Goal: Information Seeking & Learning: Learn about a topic

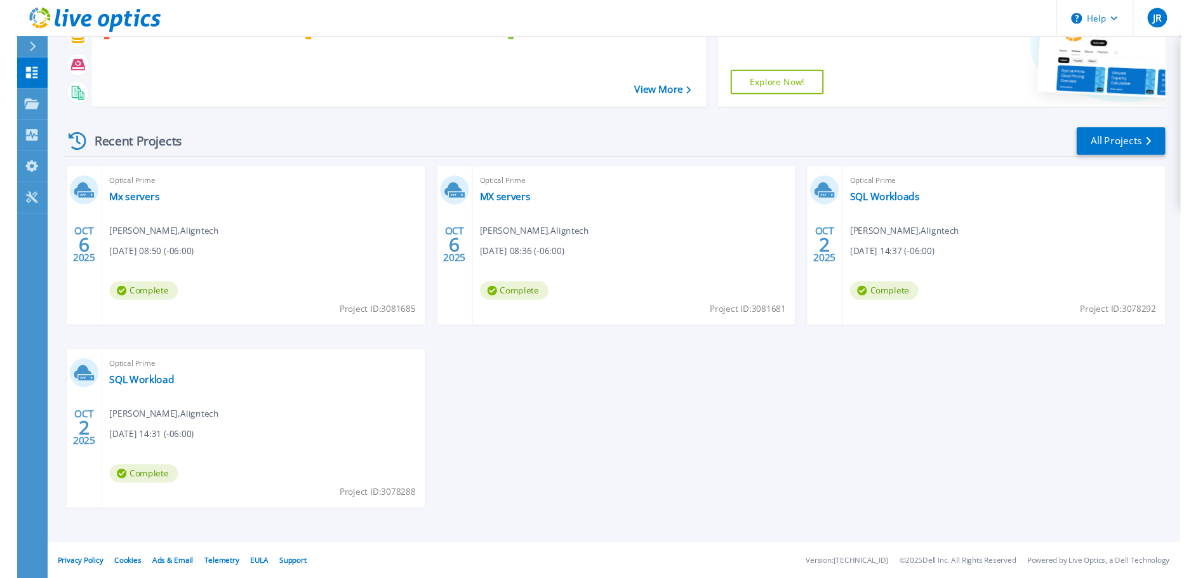
scroll to position [103, 0]
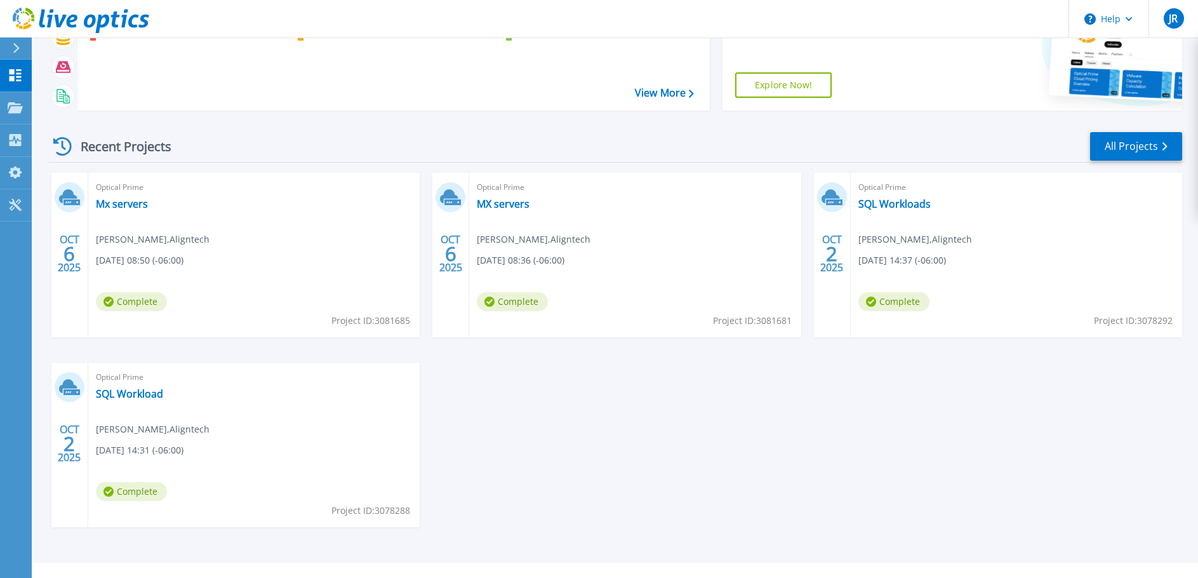
click at [250, 215] on div "Optical Prime Mx servers Jose Rivas , Aligntech 10/06/2025, 08:50 (-06:00) Comp…" at bounding box center [253, 255] width 331 height 164
click at [120, 201] on link "Mx servers" at bounding box center [122, 203] width 52 height 13
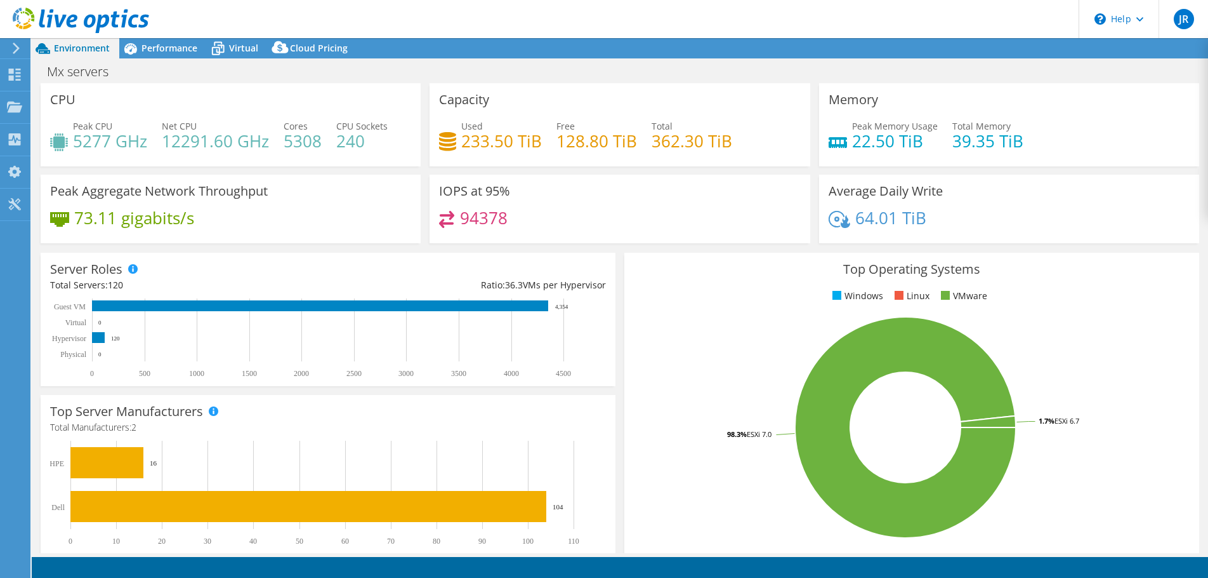
select select "USD"
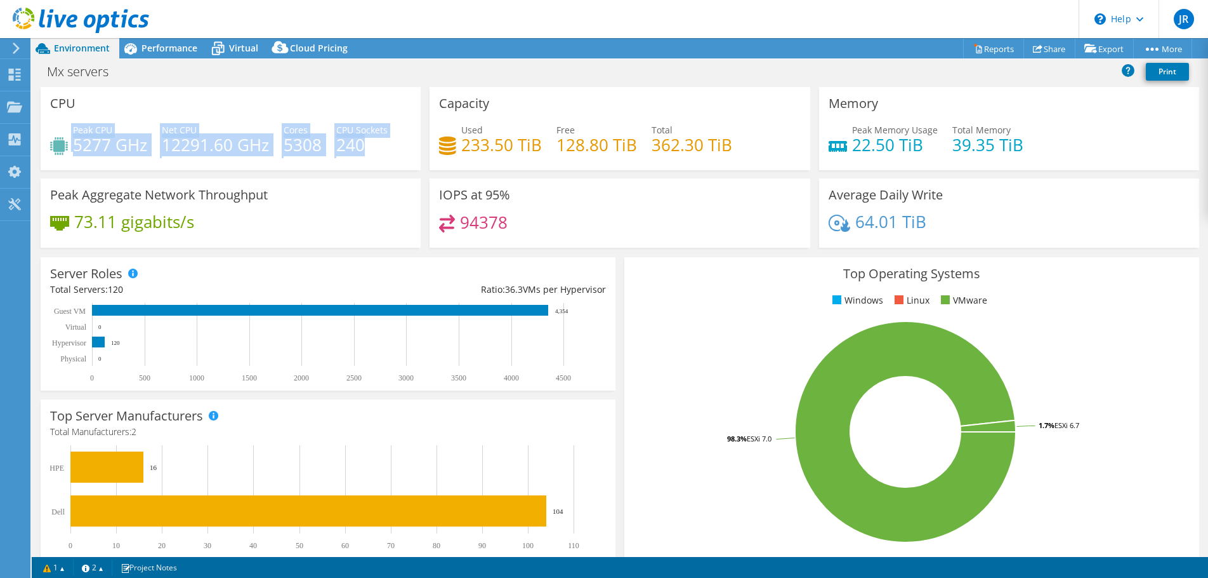
drag, startPoint x: 72, startPoint y: 143, endPoint x: 371, endPoint y: 158, distance: 299.3
click at [371, 158] on div "Peak CPU 5277 GHz Net CPU 12291.60 GHz Cores 5308 CPU Sockets 240" at bounding box center [230, 143] width 361 height 41
click at [228, 138] on h4 "12291.60 GHz" at bounding box center [215, 145] width 107 height 14
drag, startPoint x: 43, startPoint y: 103, endPoint x: 387, endPoint y: 162, distance: 349.0
click at [387, 162] on div "CPU Peak CPU 5277 GHz Net CPU 12291.60 GHz Cores 5308 CPU Sockets 240" at bounding box center [231, 128] width 380 height 83
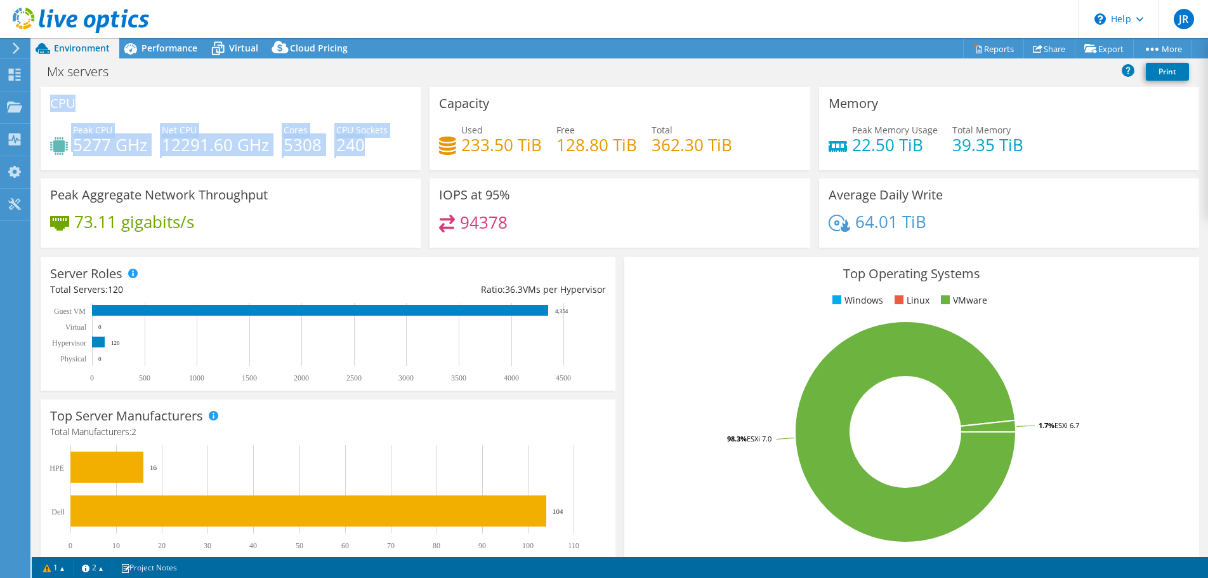
click at [385, 147] on h4 "240" at bounding box center [361, 145] width 51 height 14
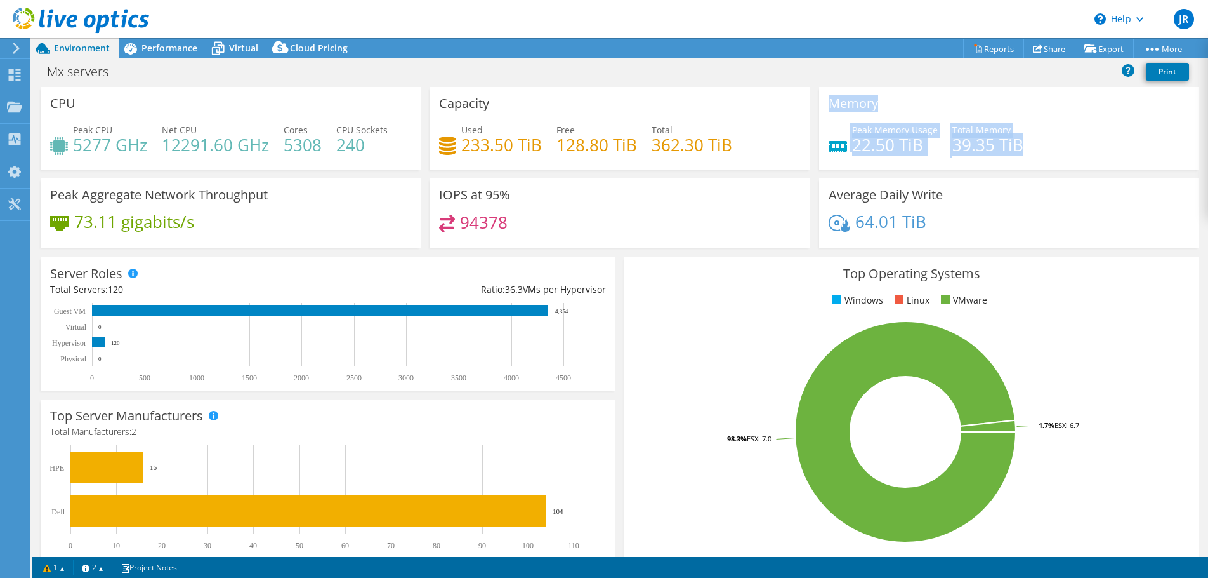
drag, startPoint x: 811, startPoint y: 99, endPoint x: 1057, endPoint y: 156, distance: 252.0
click at [1057, 156] on div "Memory Peak Memory Usage 22.50 TiB Total Memory 39.35 TiB" at bounding box center [1009, 128] width 389 height 83
click at [1083, 151] on div "Peak Memory Usage 22.50 TiB Total Memory 39.35 TiB" at bounding box center [1009, 143] width 361 height 41
click at [529, 220] on div "94378" at bounding box center [619, 228] width 361 height 27
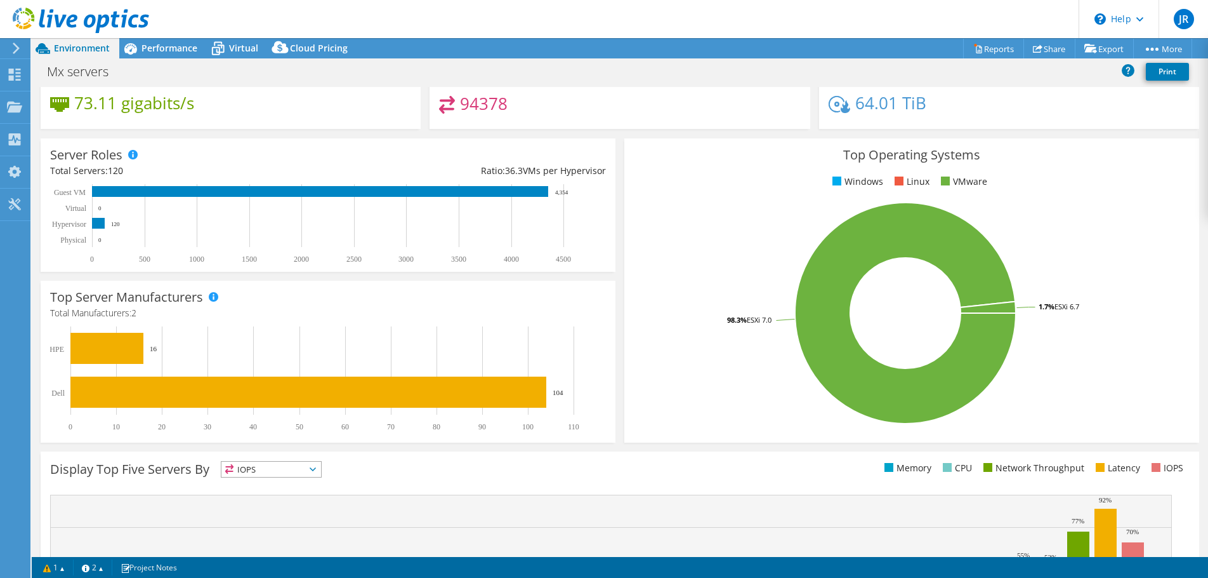
scroll to position [127, 0]
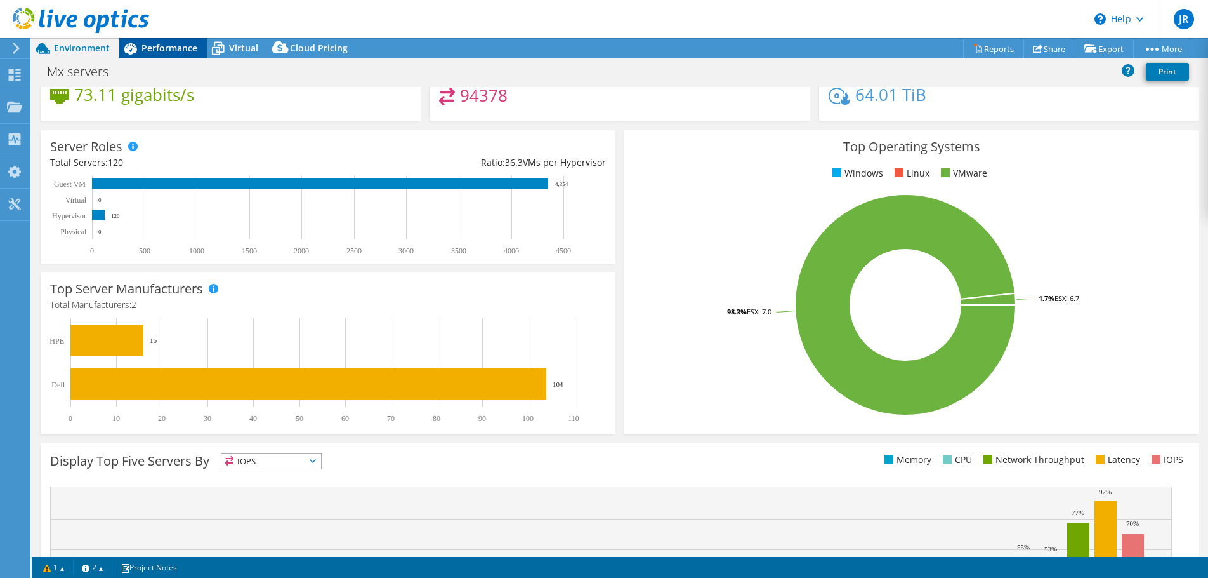
click at [173, 51] on span "Performance" at bounding box center [170, 48] width 56 height 12
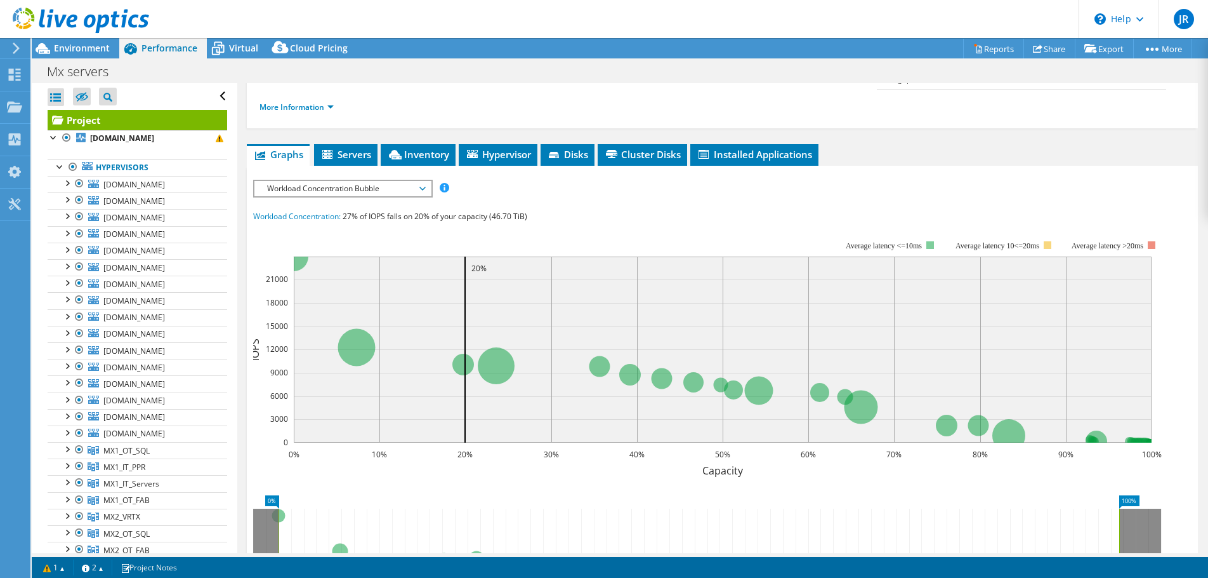
scroll to position [0, 0]
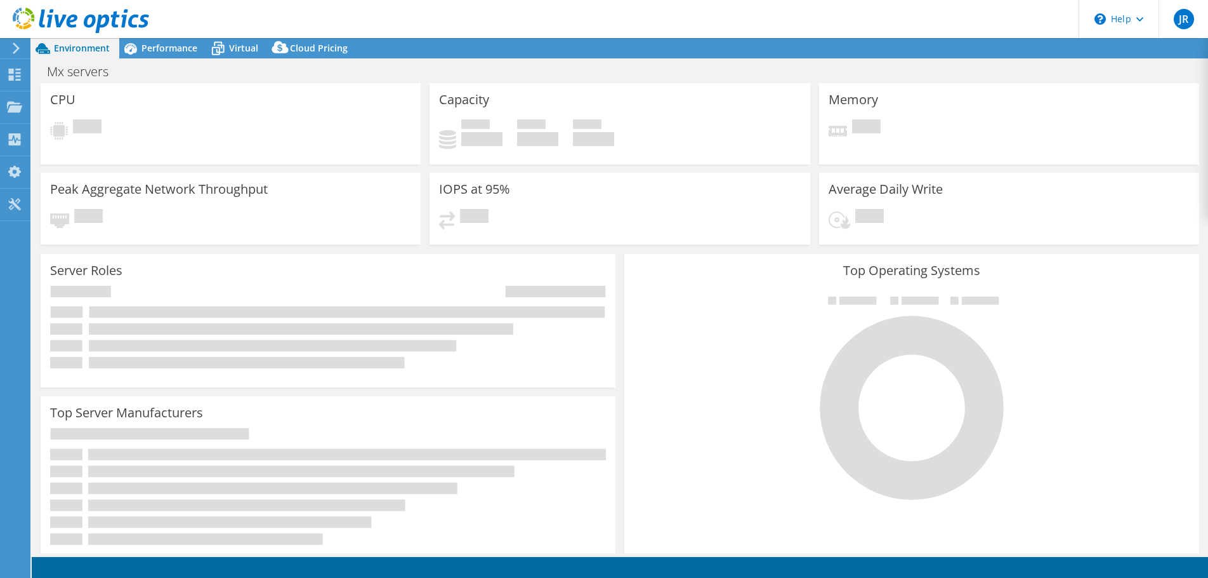
select select "USD"
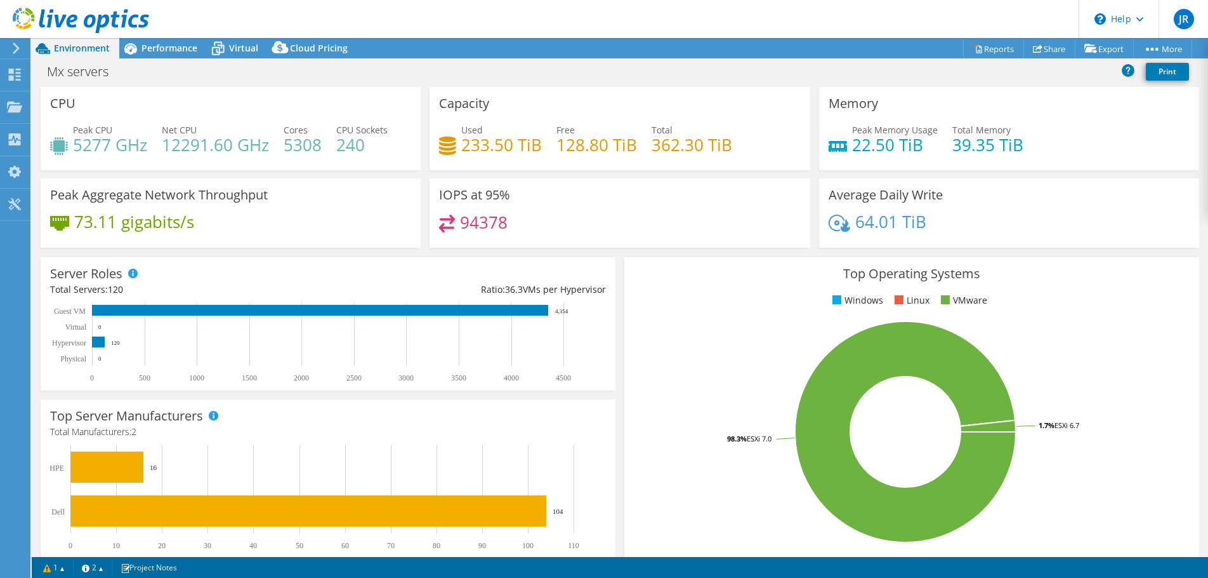
click at [11, 50] on div at bounding box center [14, 48] width 14 height 11
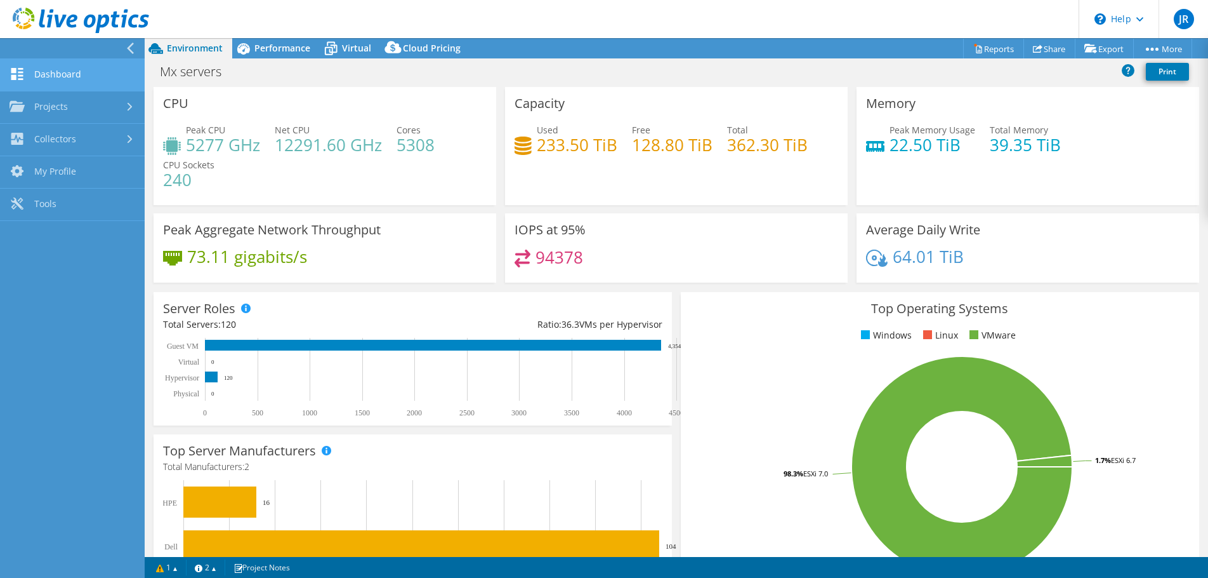
click at [39, 71] on link "Dashboard" at bounding box center [72, 75] width 145 height 32
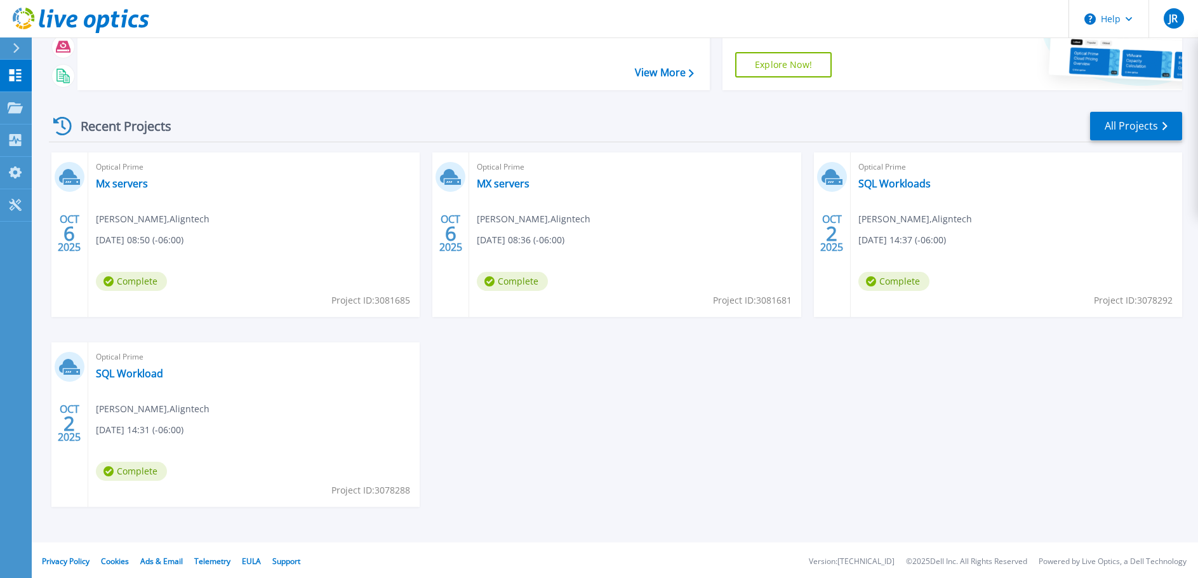
scroll to position [126, 0]
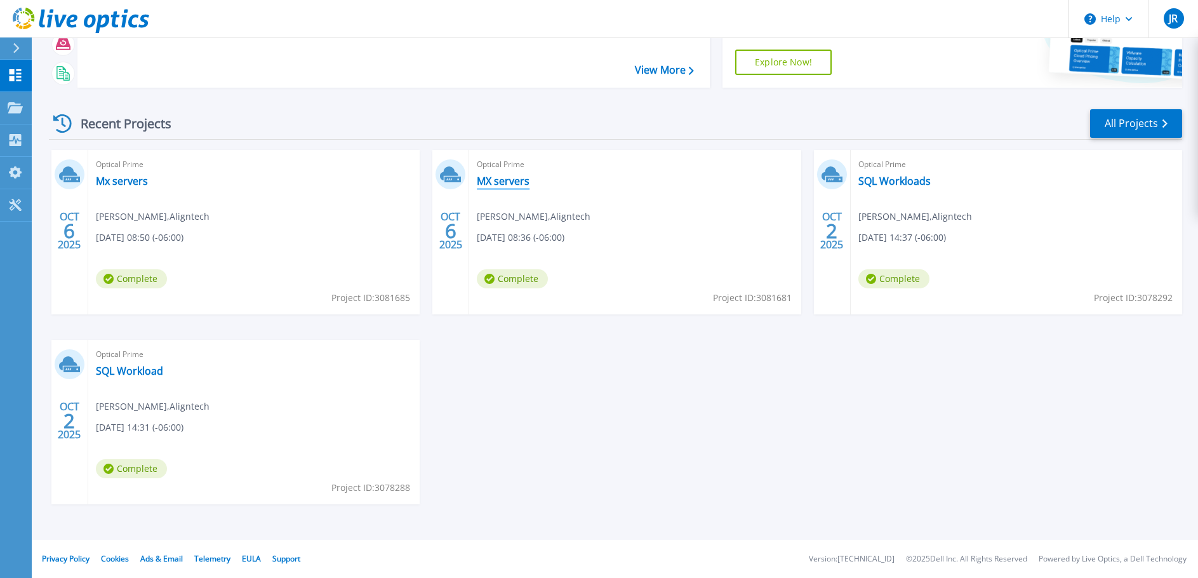
click at [513, 182] on link "MX servers" at bounding box center [503, 181] width 53 height 13
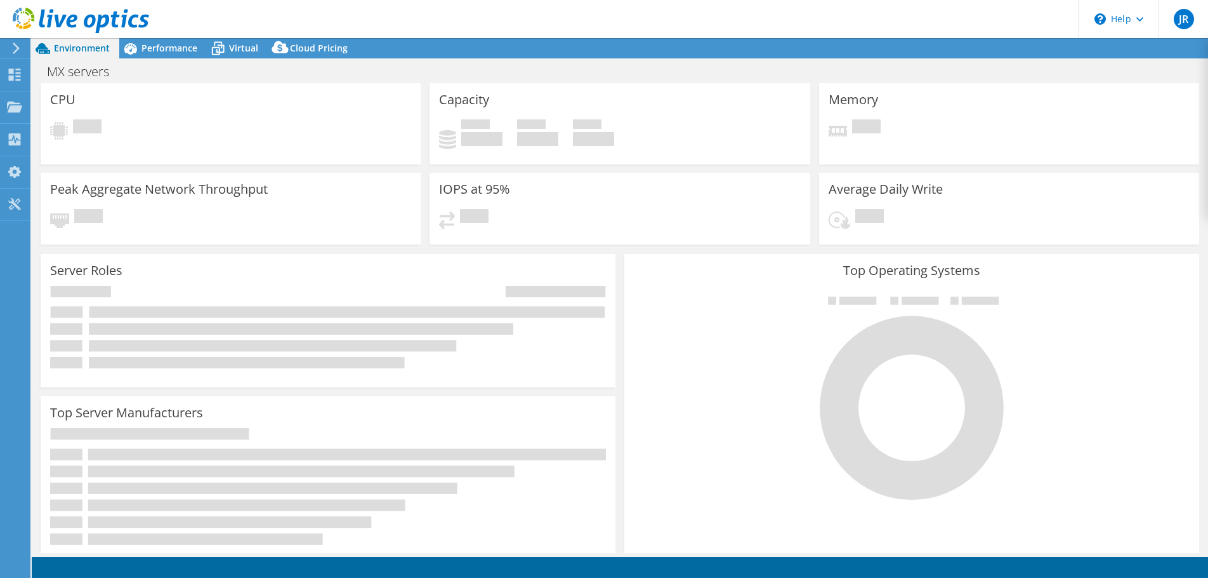
select select "USD"
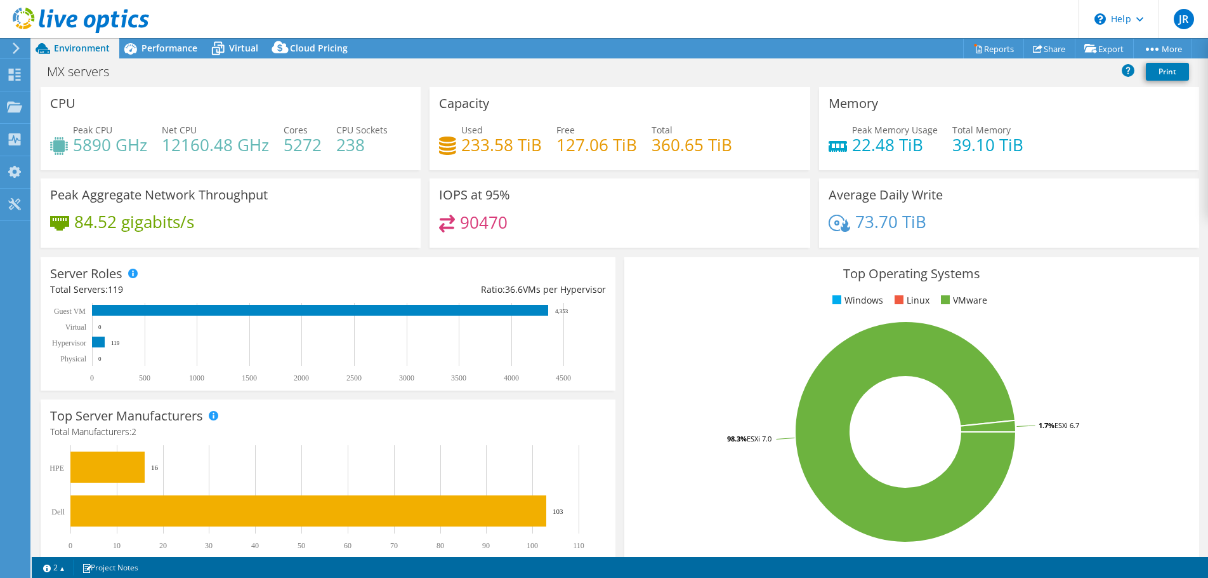
click at [150, 32] on header "JR End User Jose Rivas jrivas@aligntech.com Aligntech My Profile Log Out \n Hel…" at bounding box center [604, 19] width 1208 height 38
click at [150, 43] on span "Performance" at bounding box center [170, 48] width 56 height 12
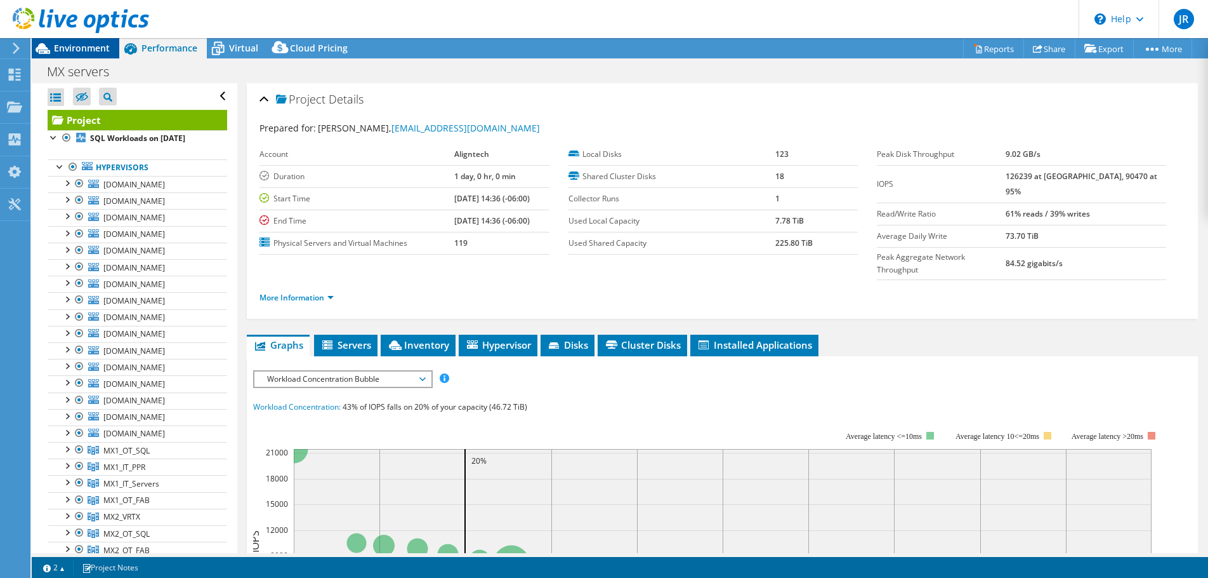
click at [78, 53] on div "Environment" at bounding box center [76, 48] width 88 height 20
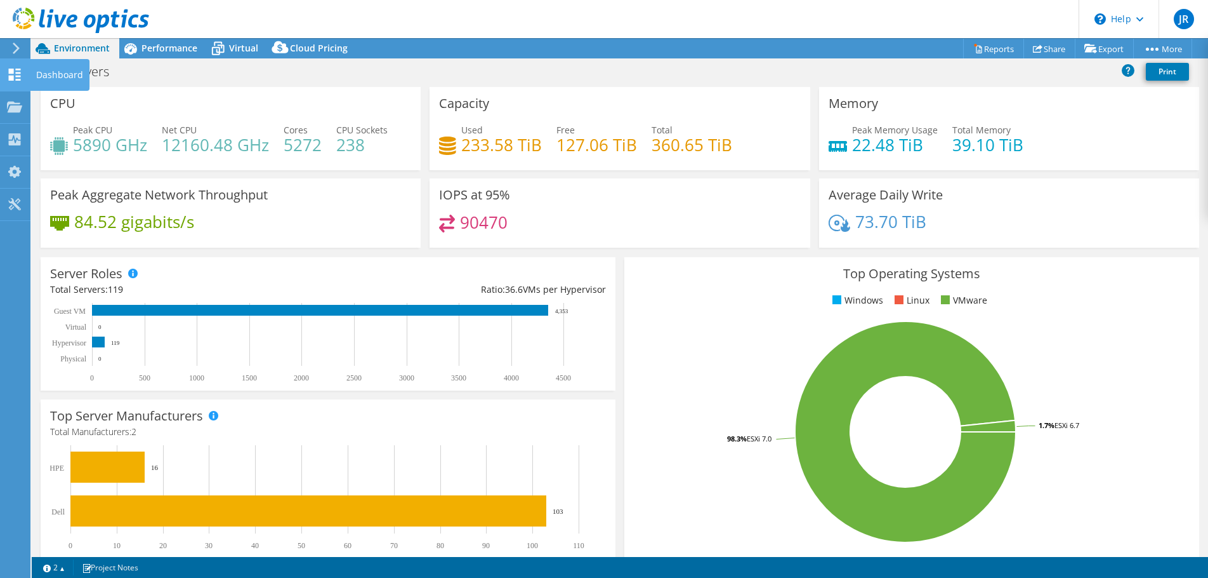
click at [18, 76] on use at bounding box center [15, 75] width 12 height 12
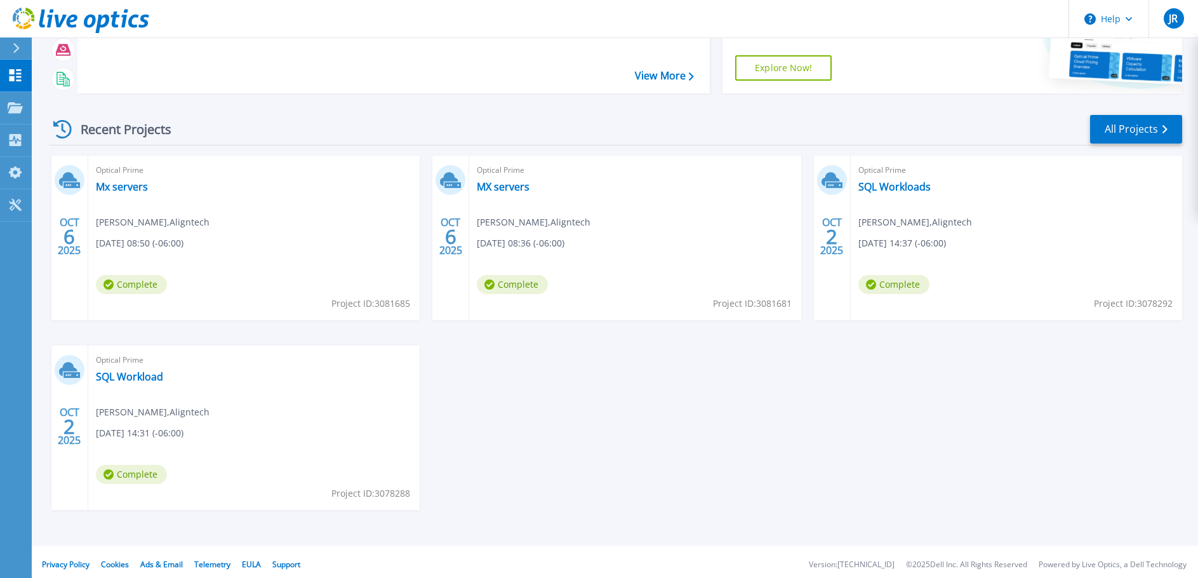
scroll to position [126, 0]
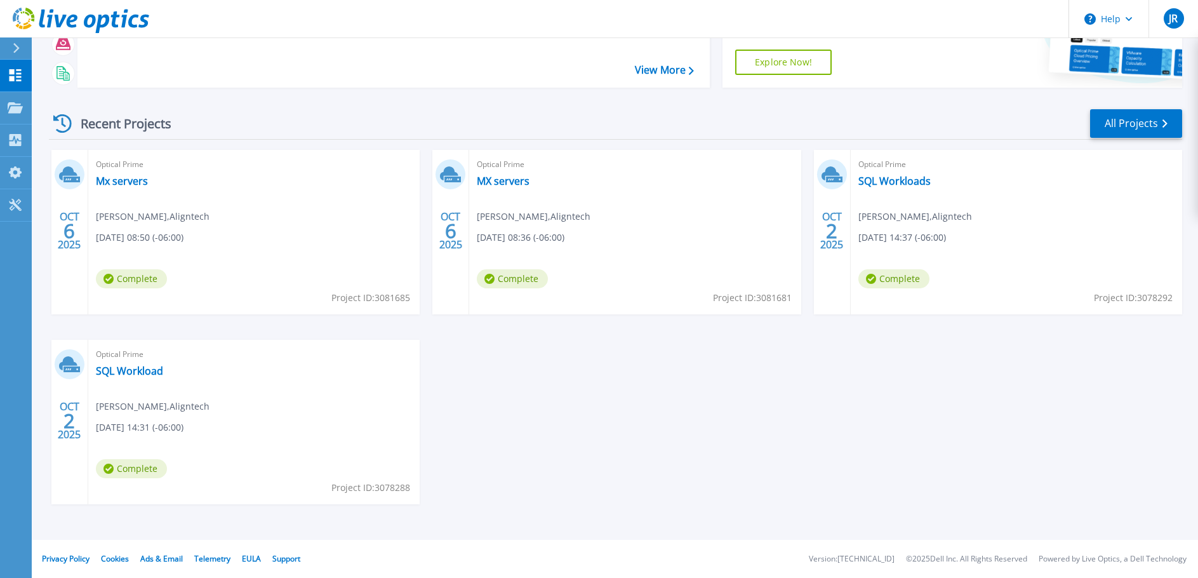
click at [560, 381] on div "OCT 6 2025 Optical Prime Mx servers Jose Rivas , Aligntech 10/06/2025, 08:50 (-…" at bounding box center [610, 340] width 1143 height 380
click at [124, 183] on link "Mx servers" at bounding box center [122, 181] width 52 height 13
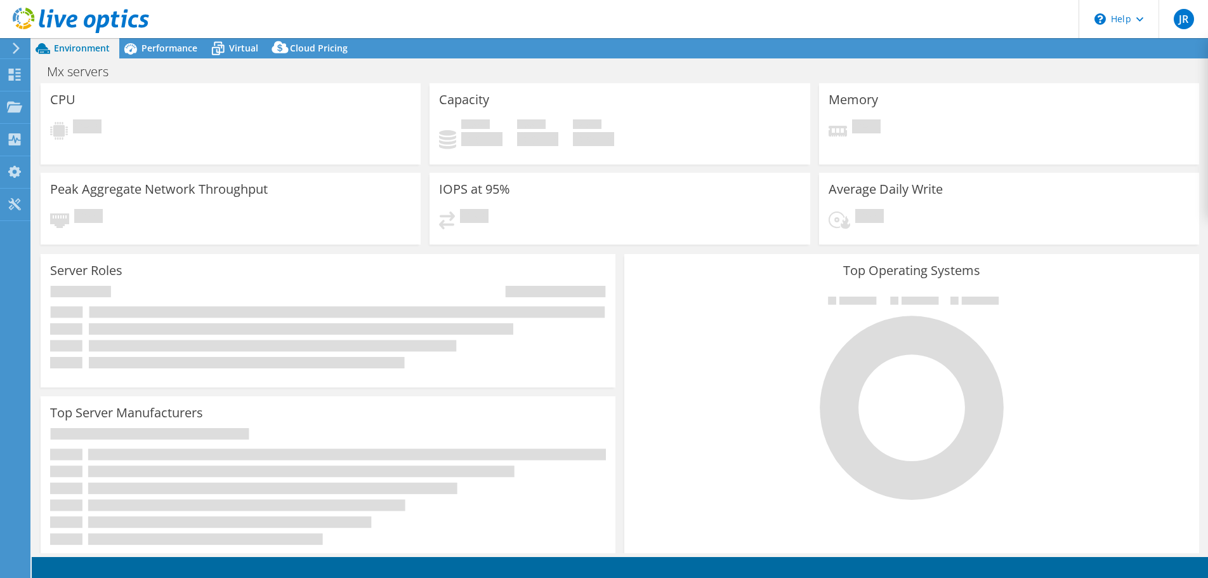
select select "USD"
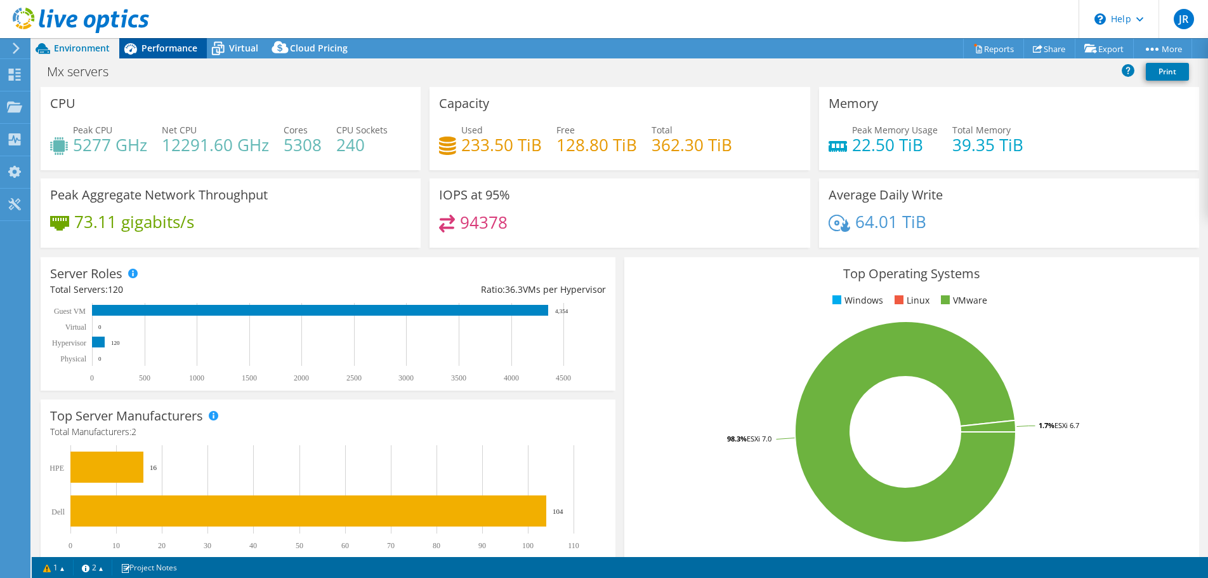
click at [168, 41] on div "Performance" at bounding box center [163, 48] width 88 height 20
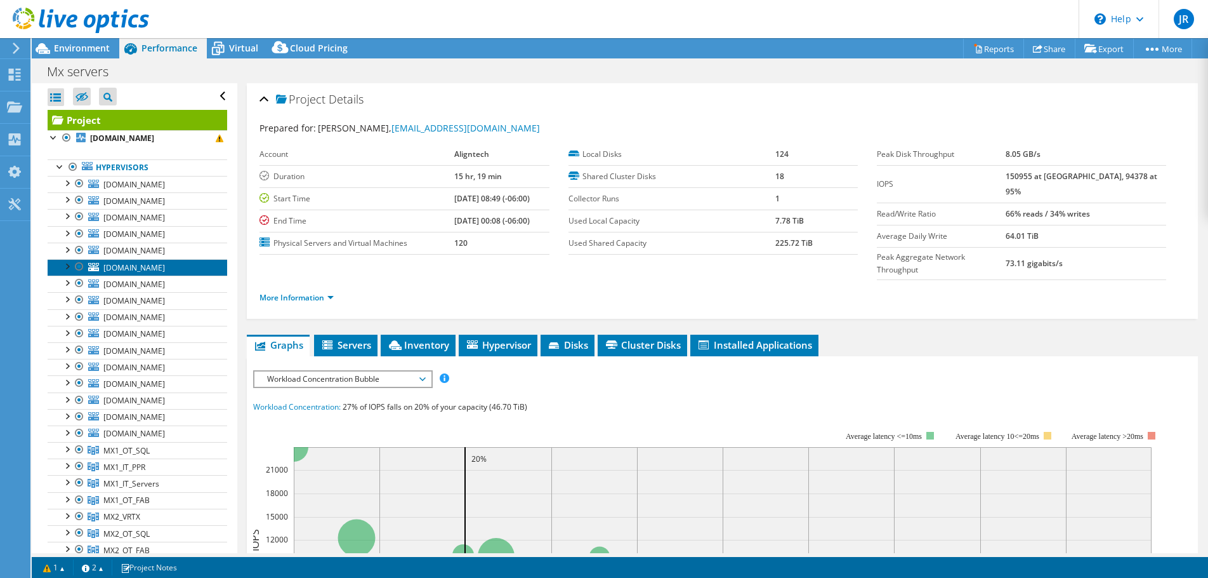
click at [124, 261] on link "prdmx1esx39.aligntech.com" at bounding box center [138, 267] width 180 height 17
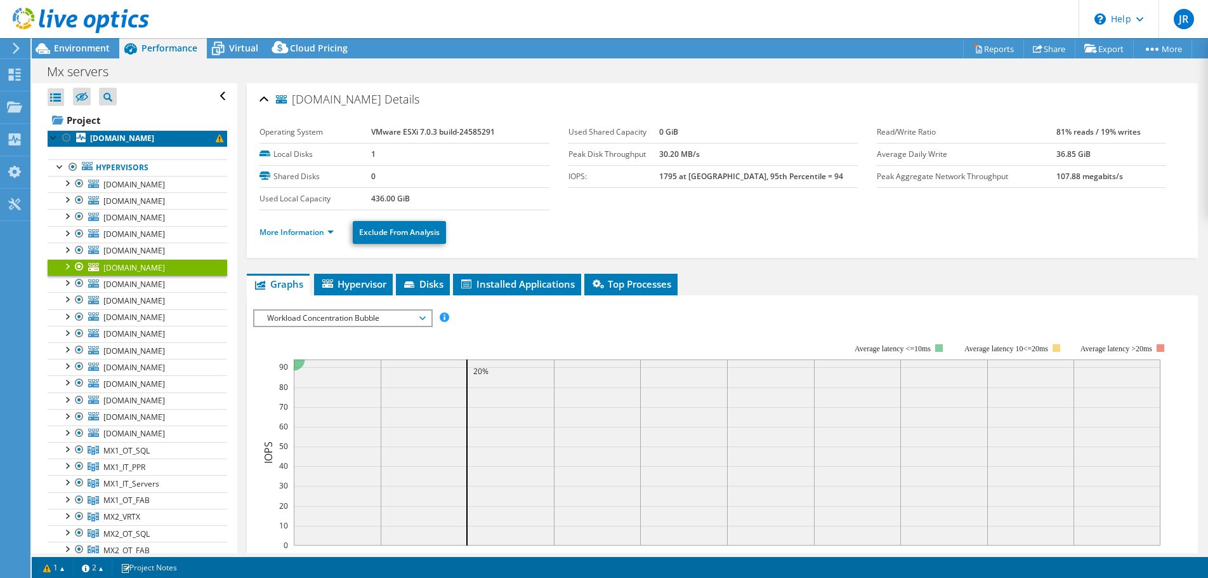
click at [124, 137] on b "[DOMAIN_NAME]" at bounding box center [122, 138] width 64 height 11
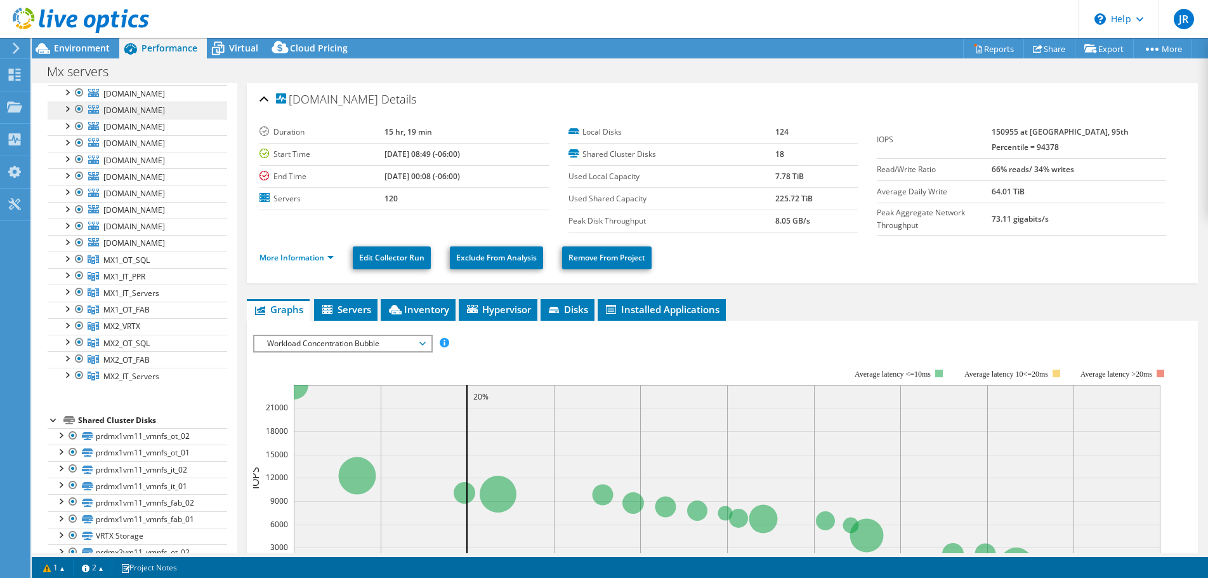
scroll to position [127, 0]
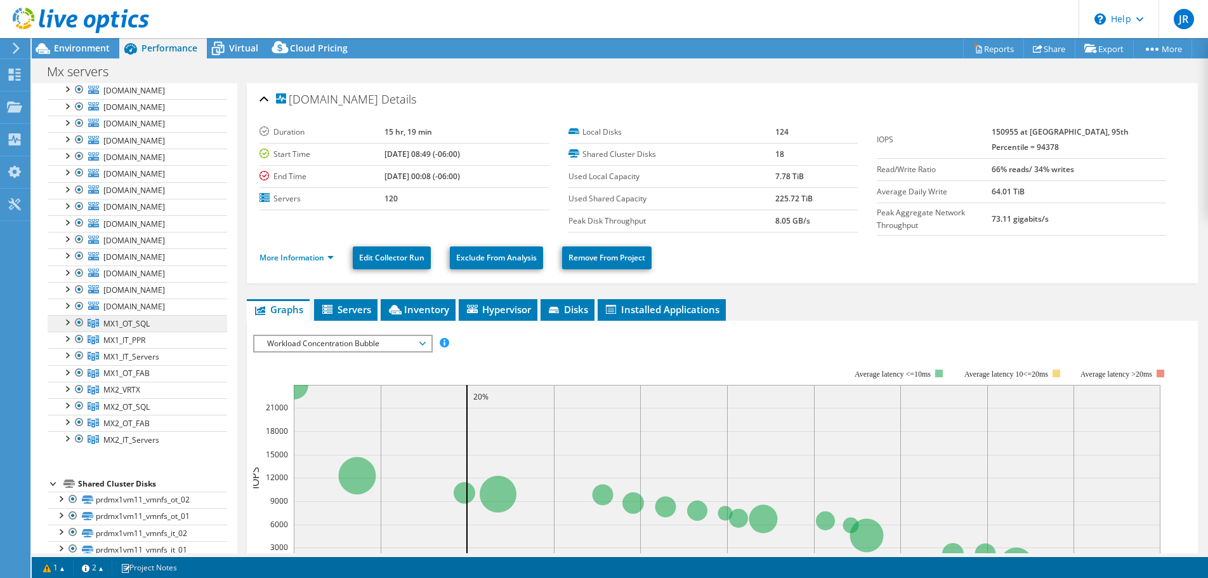
click at [131, 319] on span "MX1_OT_SQL" at bounding box center [126, 323] width 46 height 11
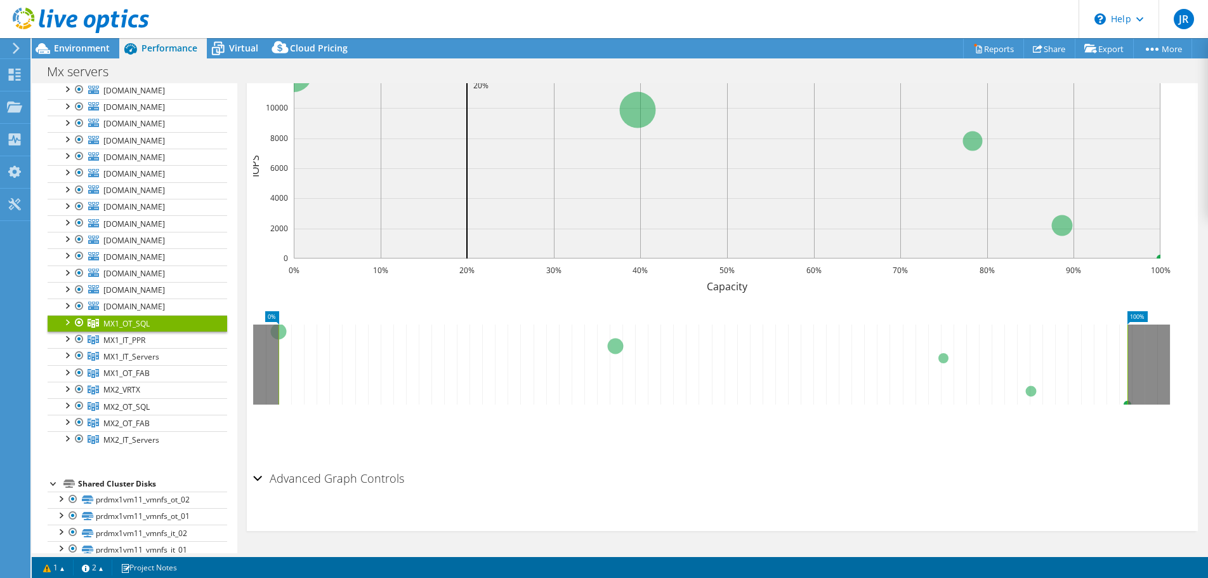
scroll to position [0, 0]
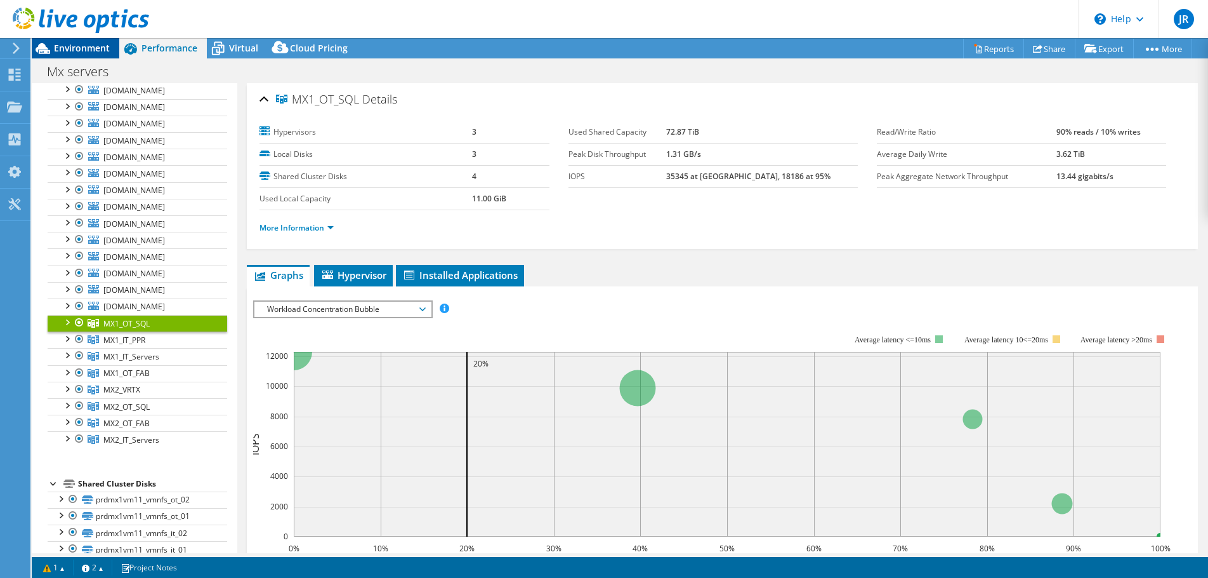
click at [80, 43] on span "Environment" at bounding box center [82, 48] width 56 height 12
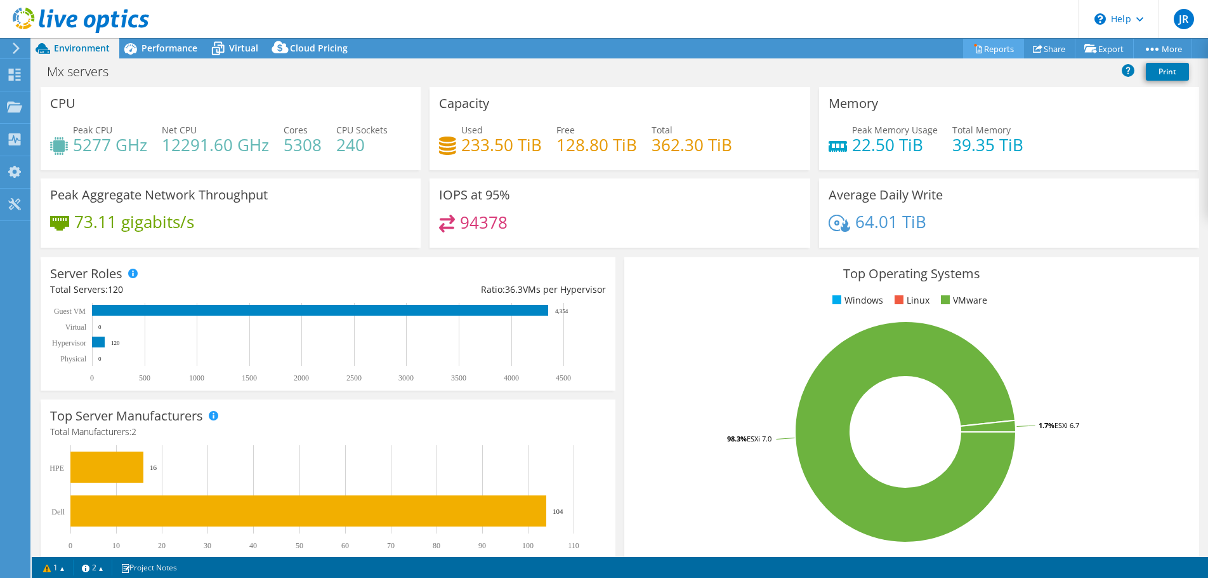
click at [990, 46] on link "Reports" at bounding box center [993, 49] width 61 height 20
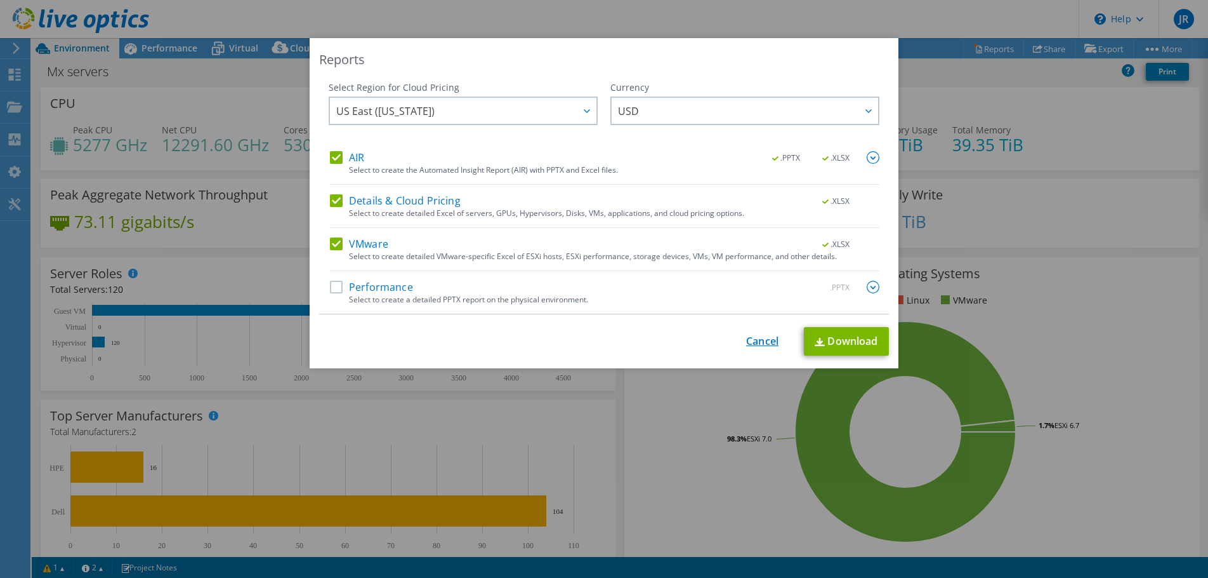
click at [757, 343] on link "Cancel" at bounding box center [762, 341] width 32 height 12
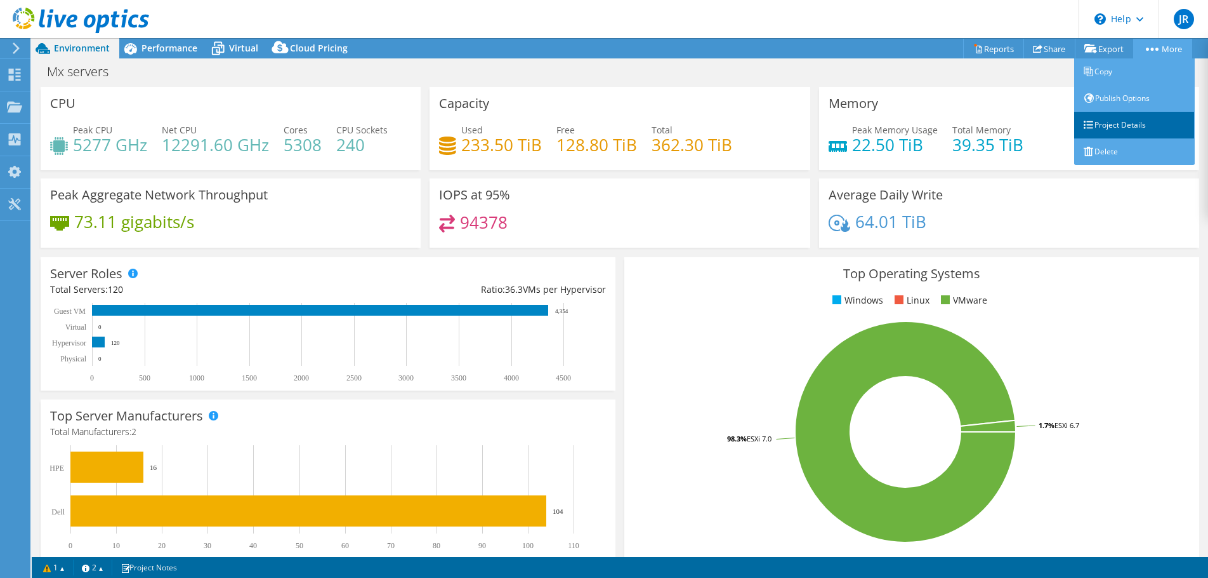
click at [1113, 129] on link "Project Details" at bounding box center [1135, 125] width 121 height 27
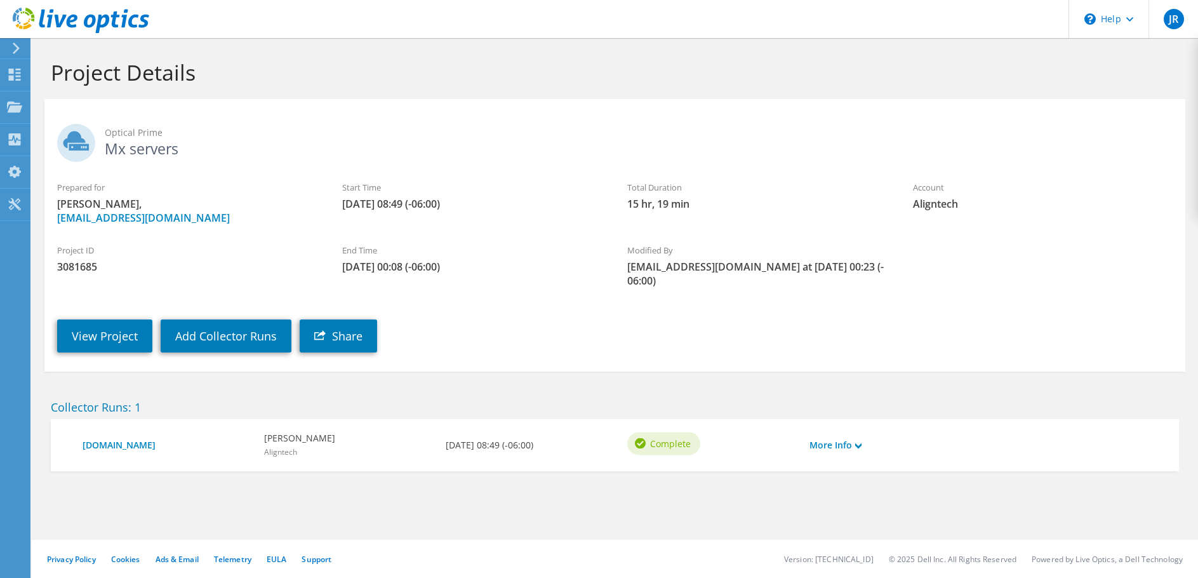
drag, startPoint x: 345, startPoint y: 201, endPoint x: 548, endPoint y: 291, distance: 222.8
click at [548, 291] on section "Optical Prime Mx servers Prepared for [PERSON_NAME], [PERSON_NAME][EMAIL_ADDRES…" at bounding box center [614, 235] width 1141 height 272
click at [622, 277] on div "Modified By [PERSON_NAME][EMAIL_ADDRESS][DOMAIN_NAME] at [DATE] 00:23 (-06:00)" at bounding box center [756, 265] width 285 height 56
click at [892, 255] on div "Modified By [PERSON_NAME][EMAIL_ADDRESS][DOMAIN_NAME] at [DATE] 00:23 (-06:00)" at bounding box center [756, 265] width 285 height 56
